Goal: Use online tool/utility: Utilize a website feature to perform a specific function

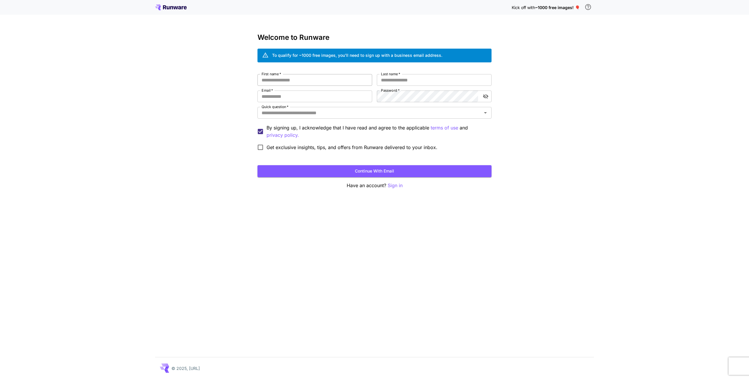
click at [297, 80] on input "First name   *" at bounding box center [315, 80] width 115 height 12
type input "*"
type input "*****"
type input "**********"
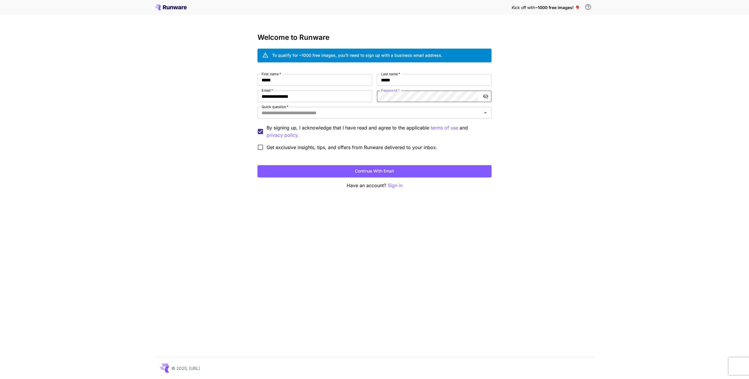
click at [478, 96] on div at bounding box center [478, 96] width 0 height 0
click at [392, 92] on div "Password   * Password   *" at bounding box center [434, 96] width 115 height 12
click at [258, 165] on button "Continue with email" at bounding box center [375, 171] width 234 height 12
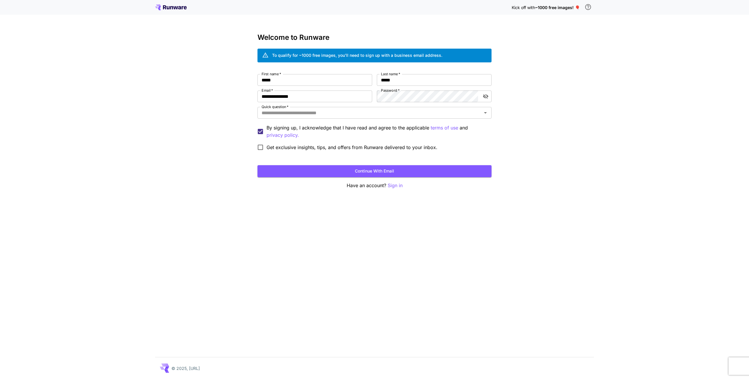
click at [325, 119] on div "Quick question   * Quick question   *" at bounding box center [375, 113] width 234 height 13
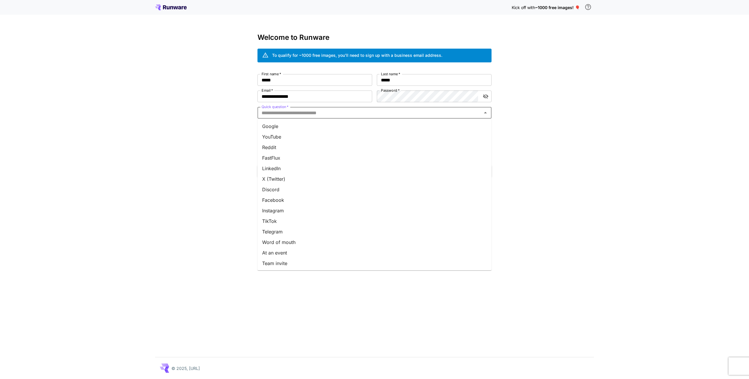
click at [321, 114] on input "Quick question   *" at bounding box center [369, 113] width 221 height 8
click at [280, 262] on li "Team invite" at bounding box center [375, 263] width 234 height 11
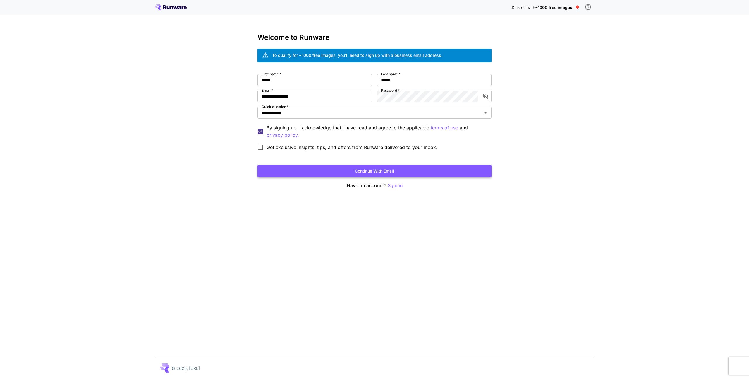
click at [384, 170] on button "Continue with email" at bounding box center [375, 171] width 234 height 12
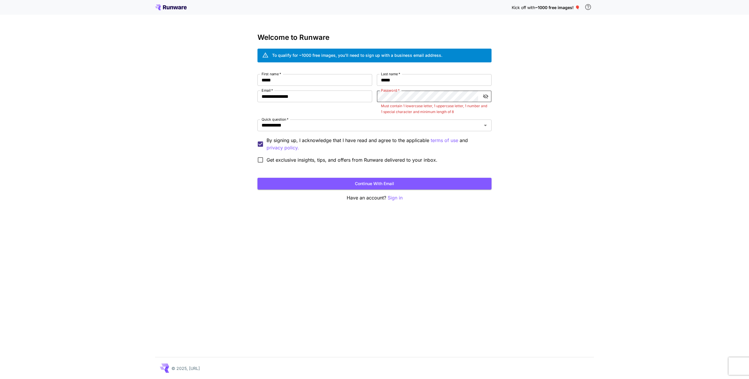
click at [531, 121] on div "**********" at bounding box center [374, 189] width 749 height 379
click at [478, 96] on div at bounding box center [478, 96] width 0 height 0
click at [488, 97] on icon "toggle password visibility" at bounding box center [486, 96] width 6 height 6
click at [478, 96] on div at bounding box center [478, 96] width 0 height 0
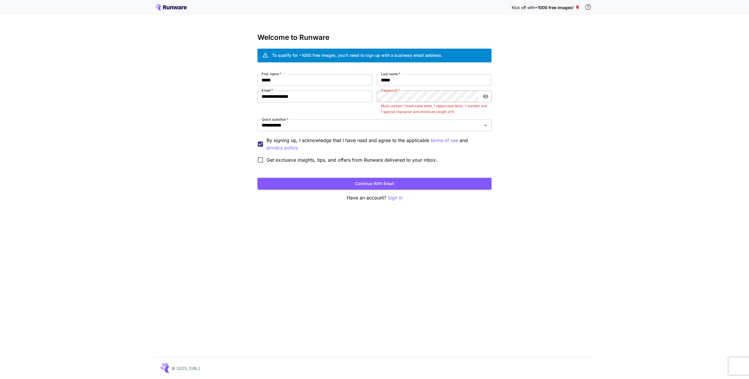
click at [478, 96] on div at bounding box center [478, 96] width 0 height 0
click at [526, 91] on div "**********" at bounding box center [374, 189] width 749 height 379
click at [437, 88] on div "**********" at bounding box center [375, 120] width 234 height 92
click at [437, 89] on div "**********" at bounding box center [375, 120] width 234 height 92
click at [258, 178] on button "Continue with email" at bounding box center [375, 184] width 234 height 12
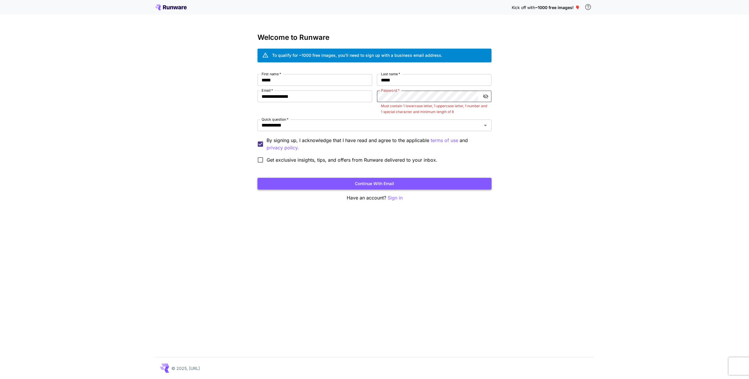
click at [358, 179] on button "Continue with email" at bounding box center [375, 184] width 234 height 12
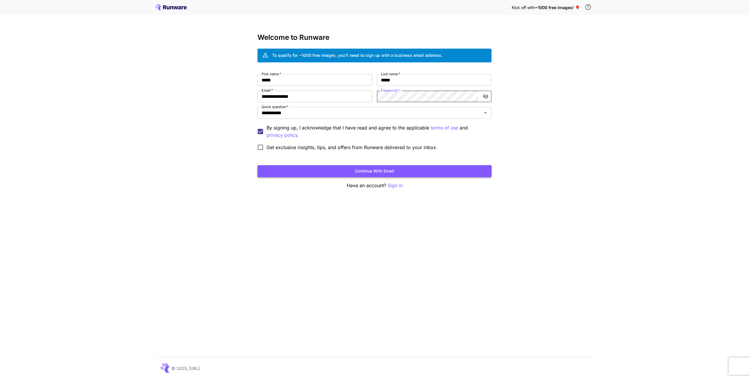
click at [354, 168] on button "Continue with email" at bounding box center [375, 171] width 234 height 12
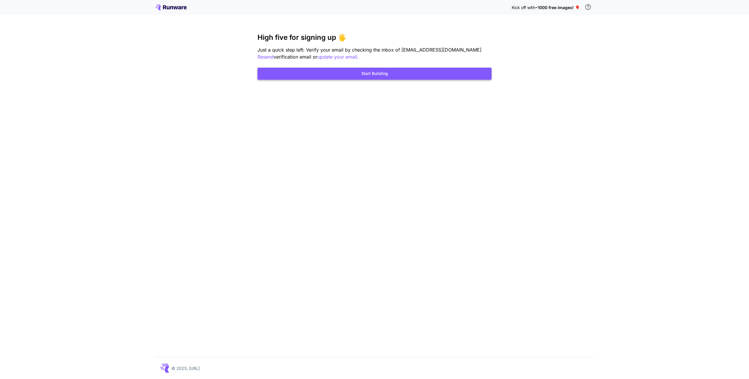
click at [378, 75] on button "Start Building" at bounding box center [375, 74] width 234 height 12
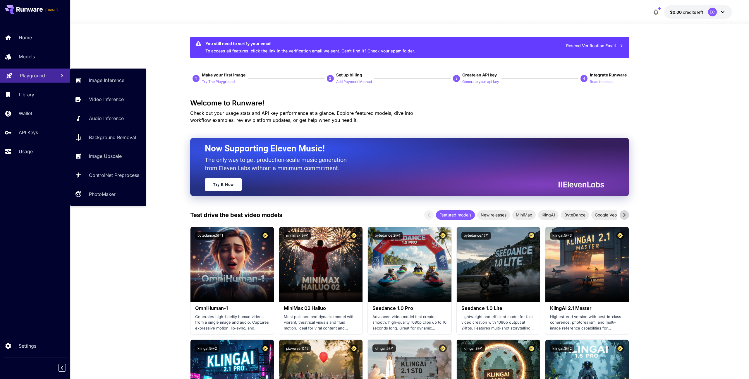
click at [21, 76] on p "Playground" at bounding box center [32, 75] width 25 height 7
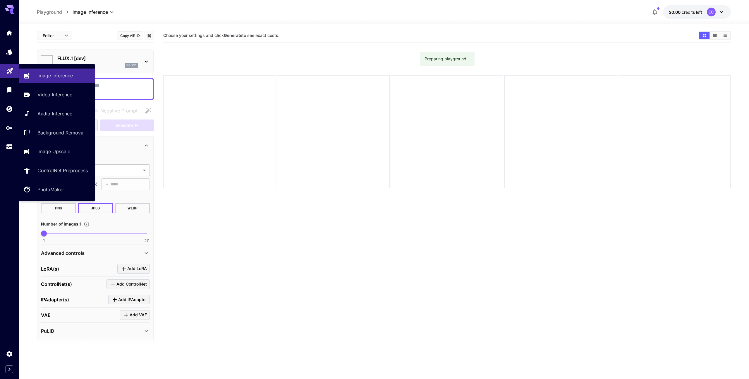
type input "**********"
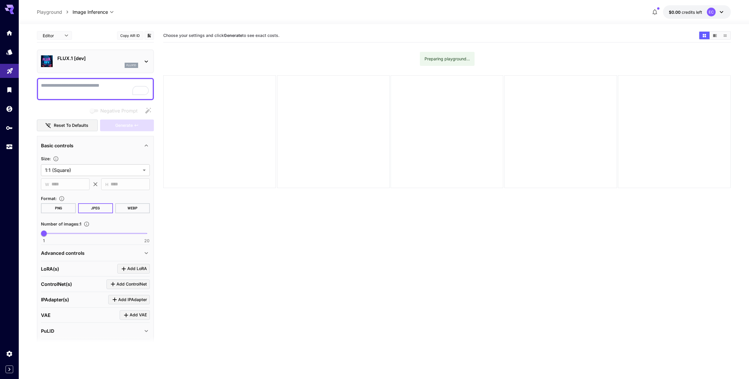
click at [85, 65] on div "flux1d" at bounding box center [97, 65] width 81 height 5
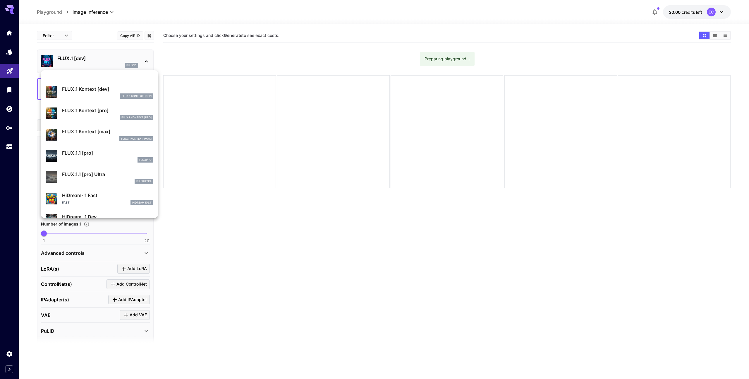
scroll to position [369, 0]
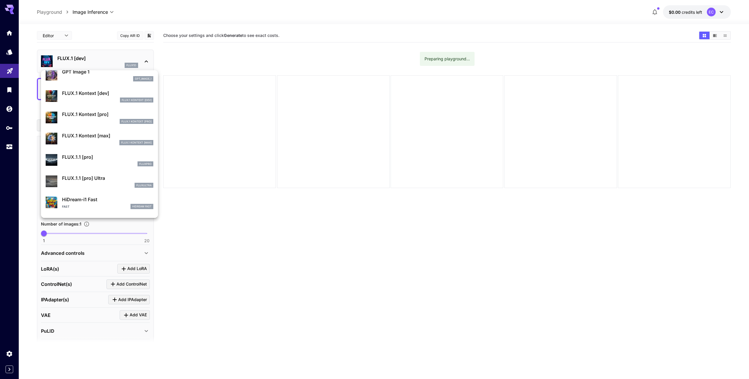
click at [90, 94] on p "FLUX.1 Kontext [dev]" at bounding box center [107, 93] width 91 height 7
type input "****"
type input "***"
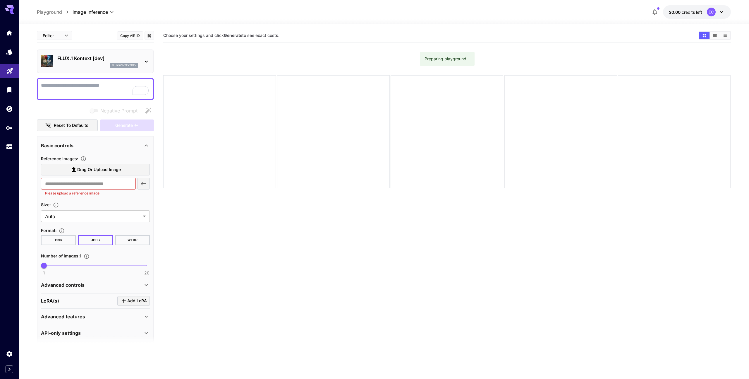
scroll to position [5, 0]
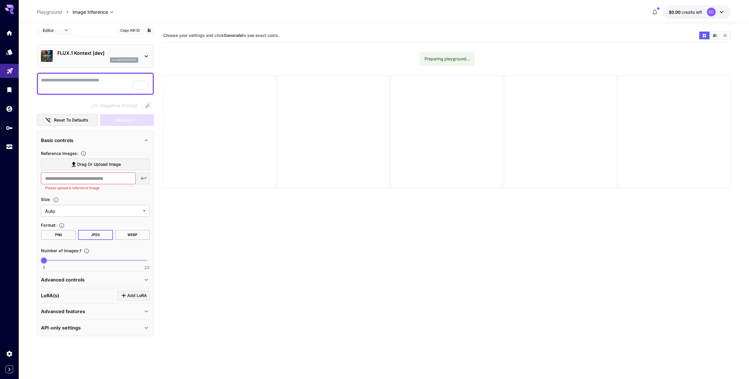
click at [64, 292] on div "LoRA(s) Add LoRA" at bounding box center [95, 296] width 109 height 10
click at [75, 293] on div "LoRA(s) Add LoRA" at bounding box center [95, 296] width 109 height 10
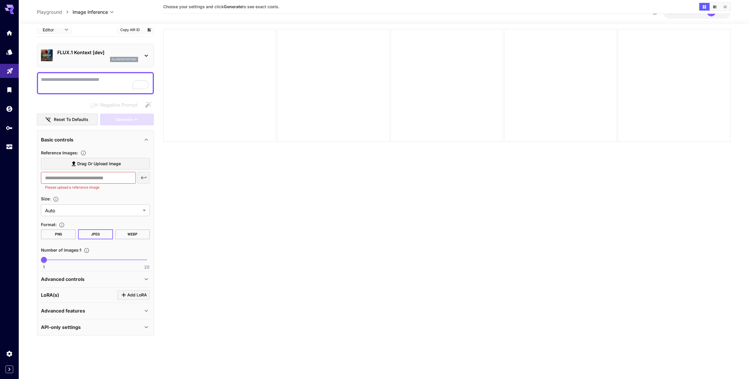
click at [133, 294] on span "Add LoRA" at bounding box center [137, 294] width 20 height 7
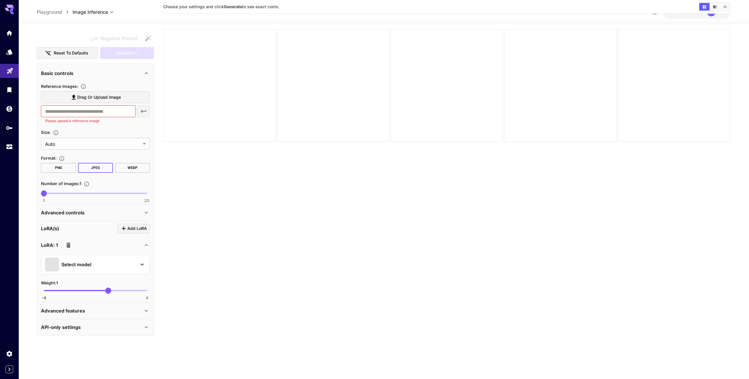
click at [111, 258] on div "Select model" at bounding box center [90, 264] width 91 height 14
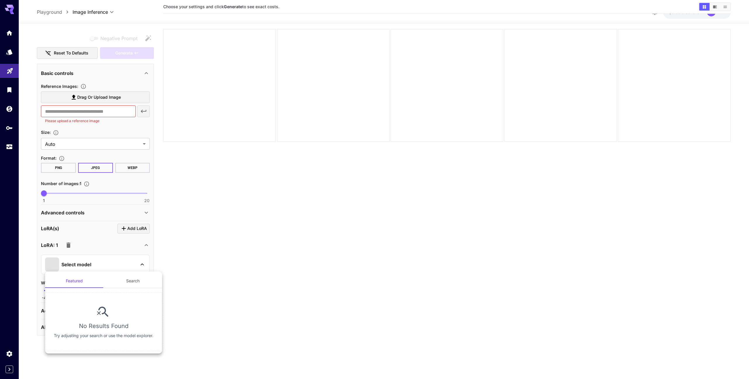
click at [129, 282] on button "Search" at bounding box center [133, 281] width 59 height 14
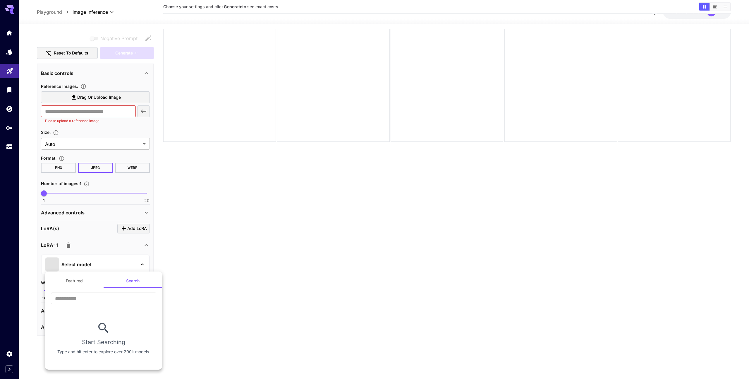
click at [97, 300] on input "text" at bounding box center [103, 298] width 105 height 12
type input "*"
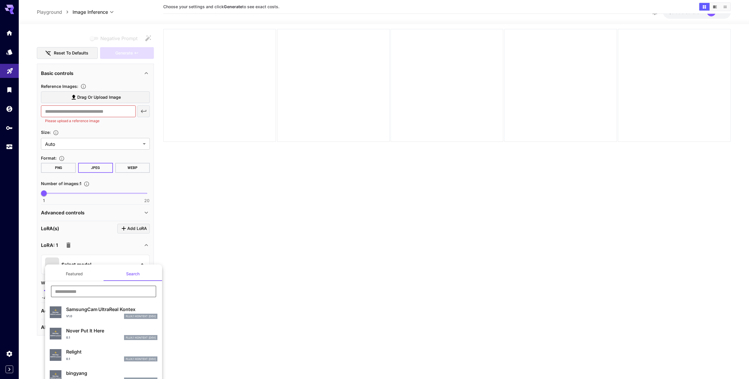
click at [206, 242] on div at bounding box center [374, 189] width 749 height 379
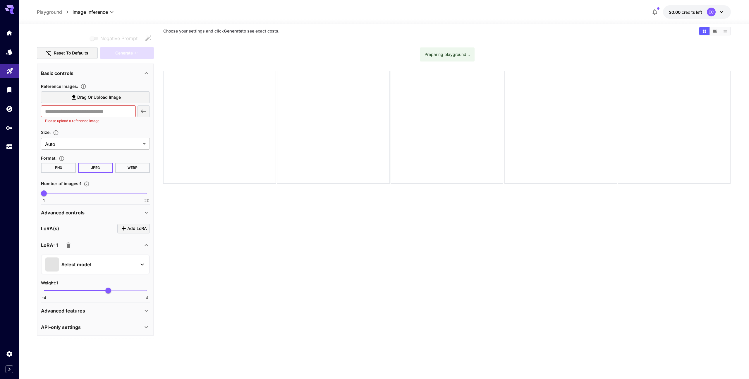
scroll to position [0, 0]
click at [73, 269] on div "Select model" at bounding box center [90, 265] width 91 height 14
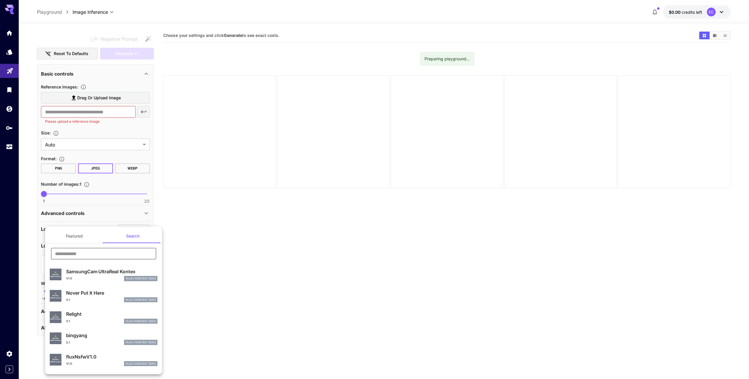
click at [85, 254] on input "text" at bounding box center [103, 254] width 105 height 12
click at [215, 276] on div at bounding box center [374, 189] width 749 height 379
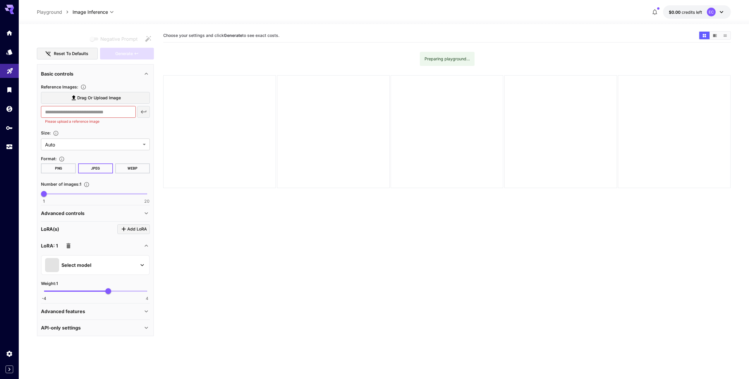
click at [215, 276] on section "Choose your settings and click Generate to see exact costs. Preparing playgroun…" at bounding box center [446, 218] width 567 height 379
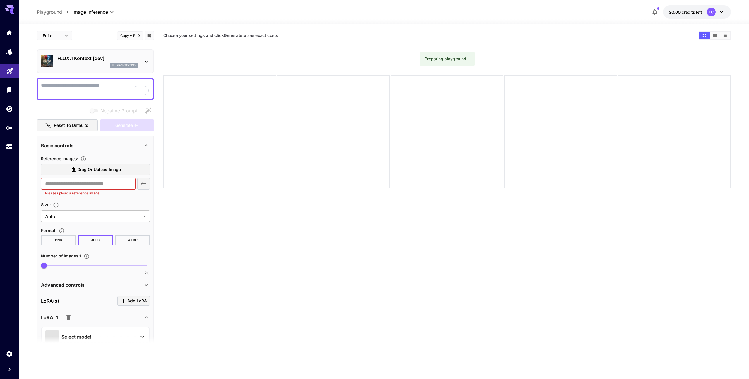
click at [721, 12] on icon at bounding box center [721, 11] width 7 height 7
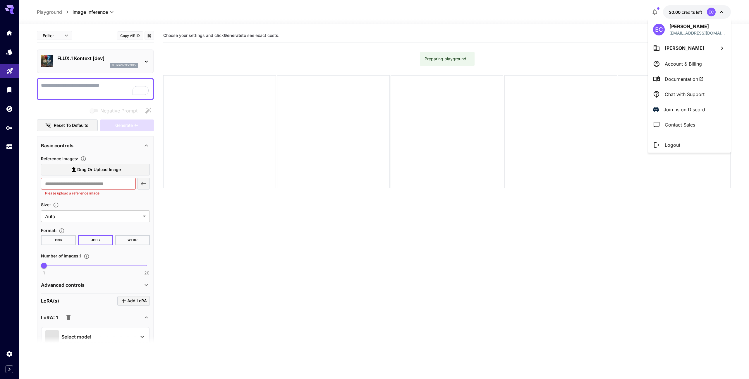
click at [616, 56] on div at bounding box center [374, 189] width 749 height 379
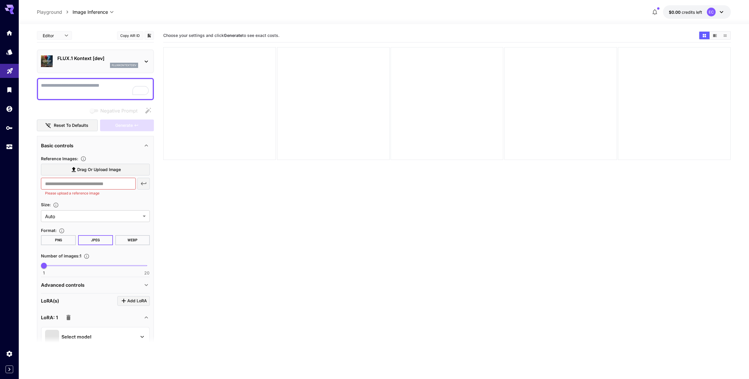
click at [226, 233] on section "Choose your settings and click Generate to see exact costs." at bounding box center [446, 218] width 567 height 379
